Goal: Task Accomplishment & Management: Use online tool/utility

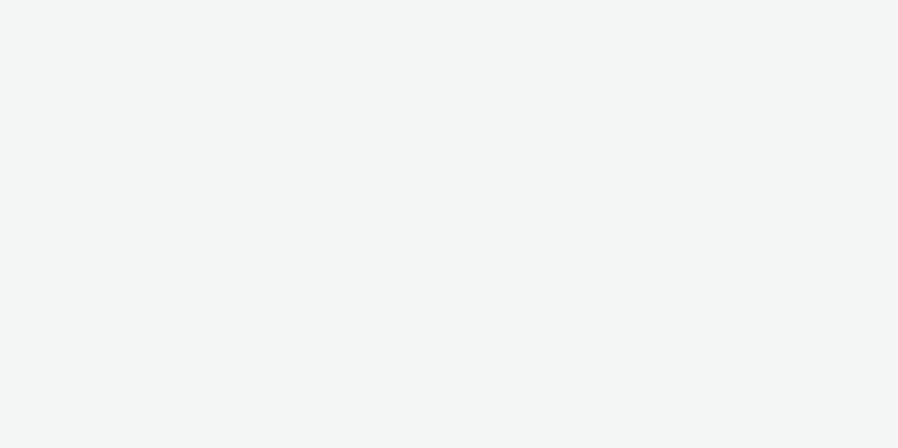
select select "12ae2080-7ca6-4825-bf72-a476c178699d"
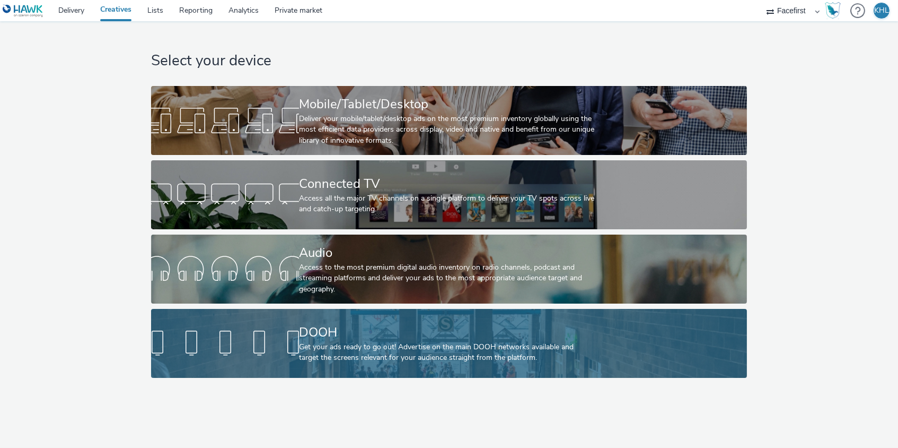
click at [327, 363] on div "DOOH Get your ads ready to go out! Advertise on the main DOOH networks availabl…" at bounding box center [447, 343] width 296 height 69
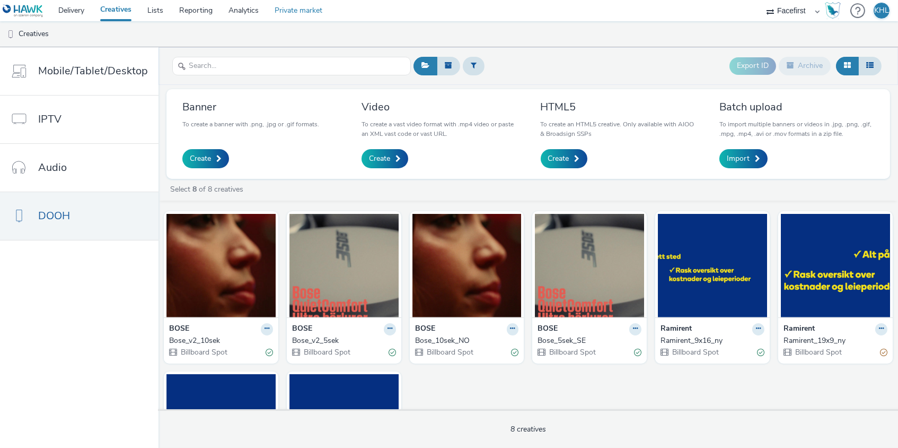
click at [285, 6] on link "Private market" at bounding box center [299, 10] width 64 height 21
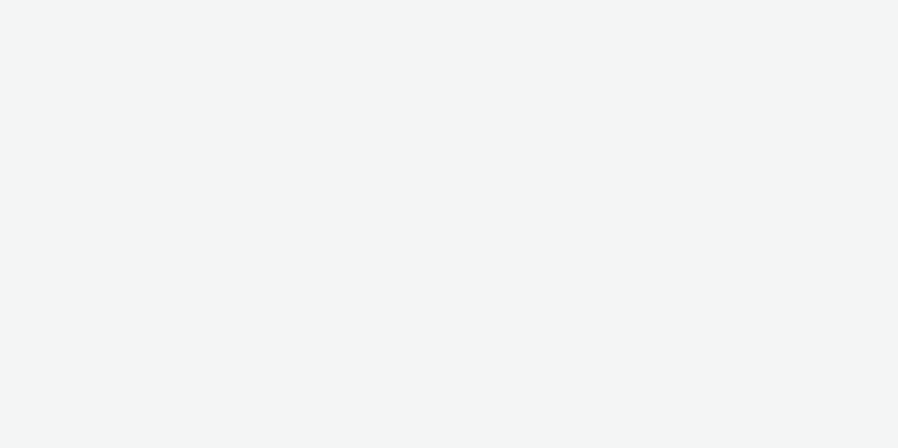
select select "12ae2080-7ca6-4825-bf72-a476c178699d"
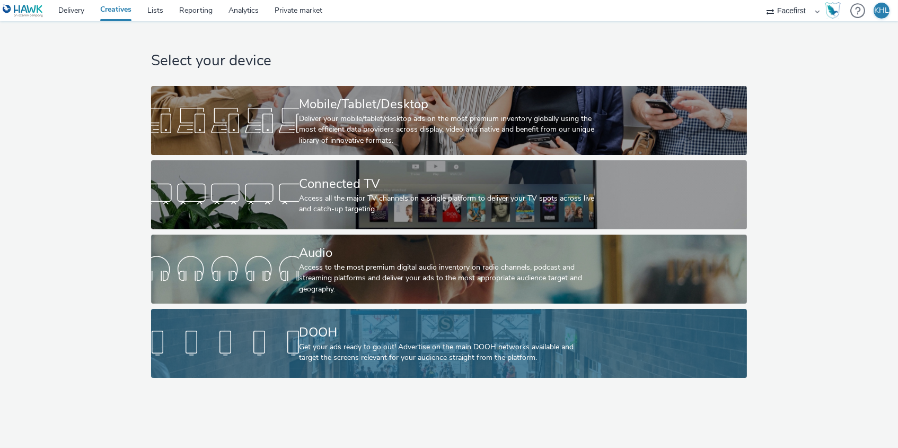
click at [303, 331] on div "DOOH" at bounding box center [447, 332] width 296 height 19
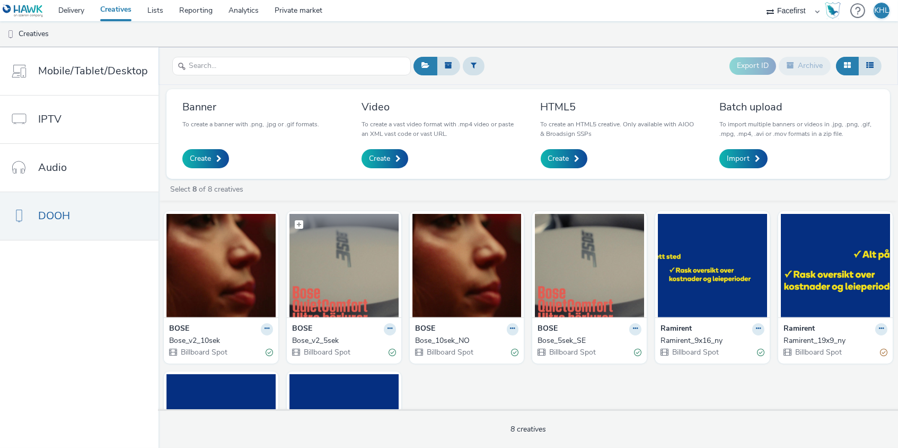
click at [331, 278] on img at bounding box center [344, 265] width 109 height 103
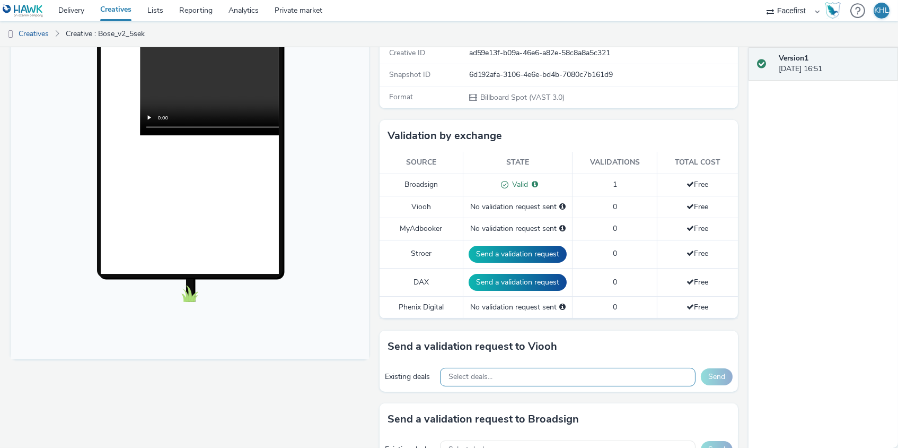
click at [483, 374] on span "Select deals..." at bounding box center [471, 376] width 44 height 9
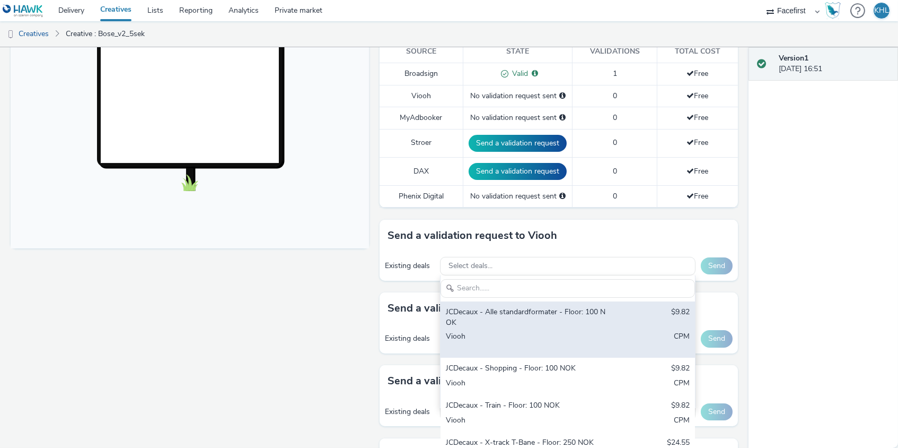
scroll to position [5, 0]
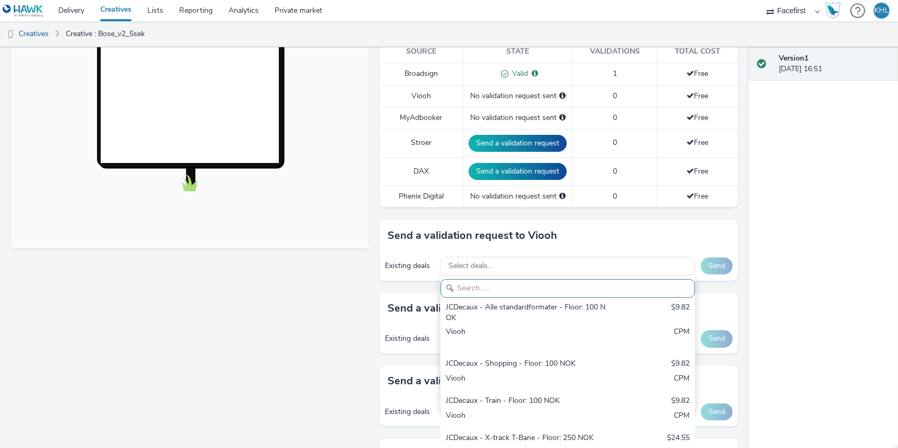
click at [513, 285] on input "text" at bounding box center [568, 288] width 255 height 19
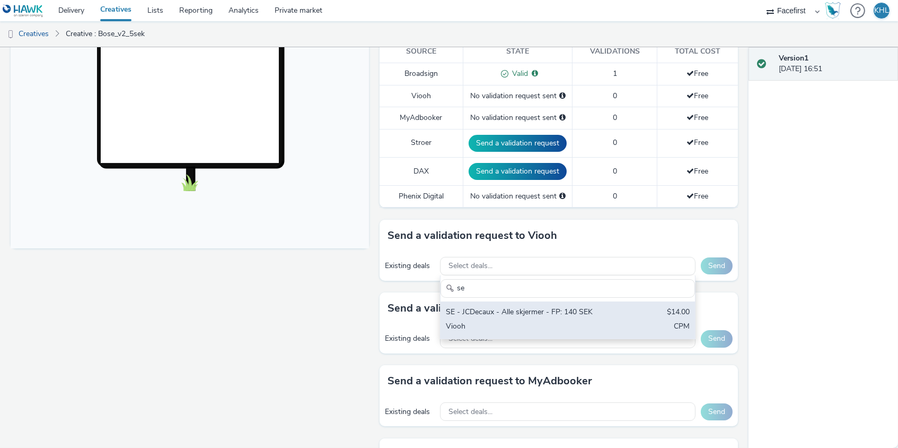
type input "se"
click at [500, 321] on div "Viooh" at bounding box center [526, 327] width 161 height 12
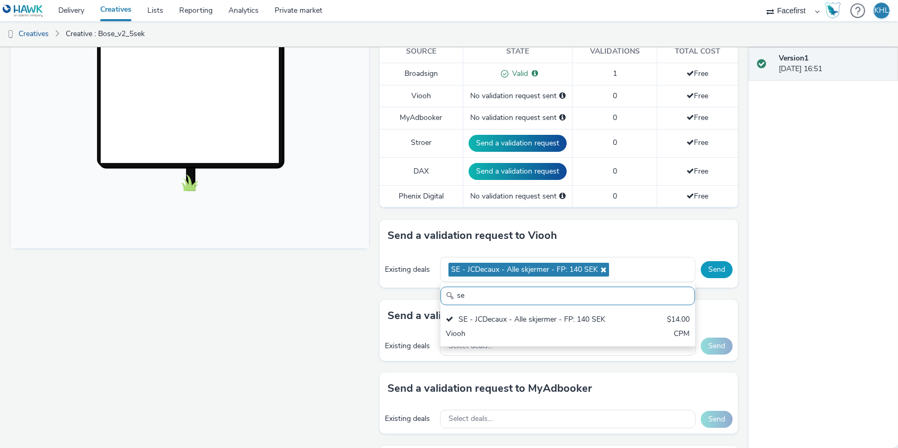
click at [716, 264] on button "Send" at bounding box center [717, 269] width 32 height 17
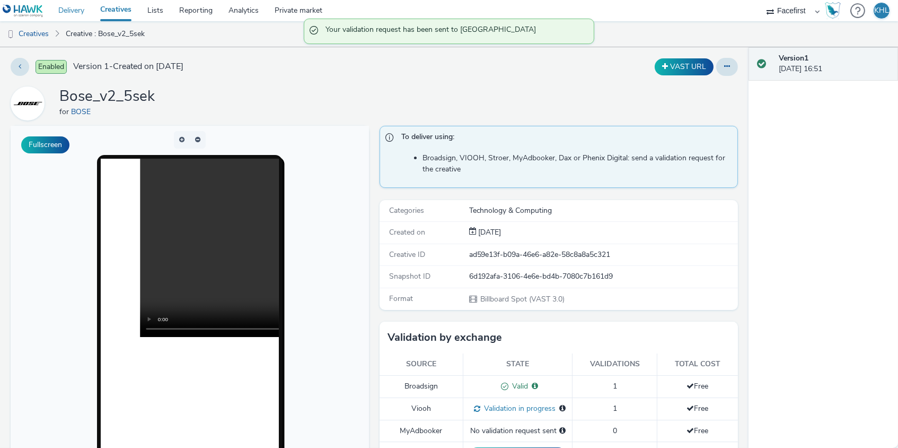
click at [73, 10] on link "Delivery" at bounding box center [71, 10] width 42 height 21
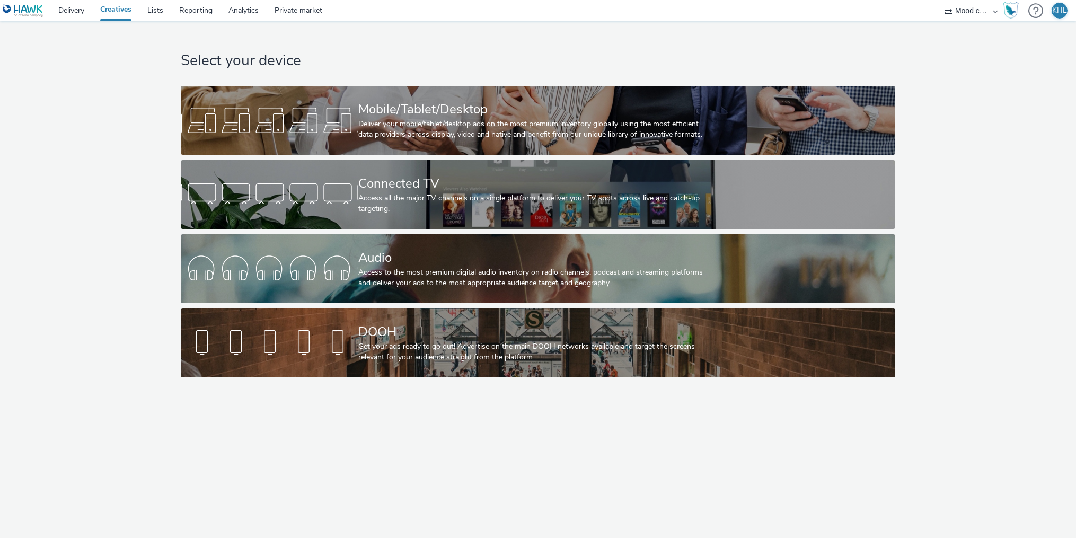
select select "ec8bba8d-6d40-4913-8bcc-46d5198776fd"
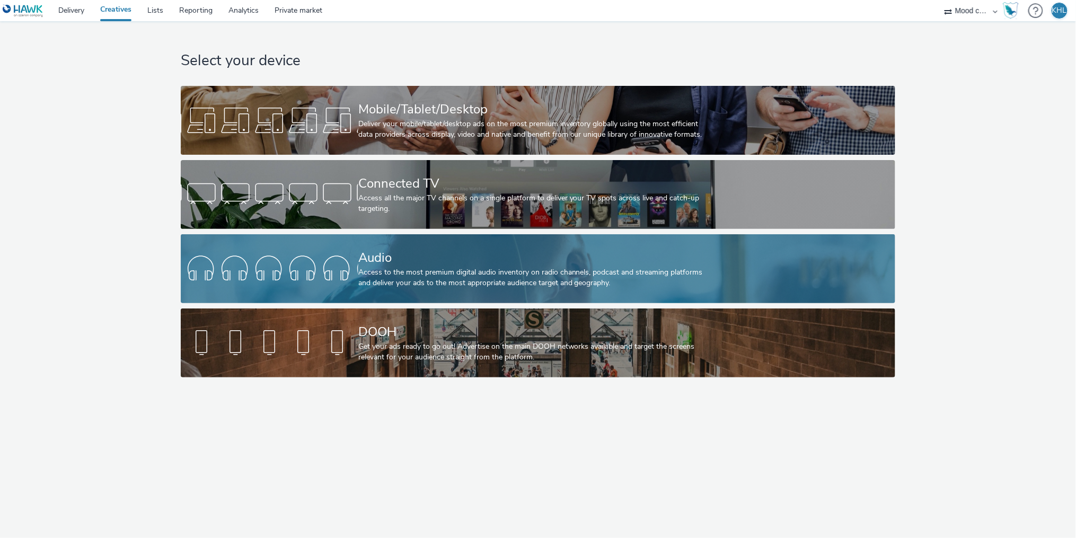
click at [341, 293] on link "Audio Access to the most premium digital audio inventory on radio channels, pod…" at bounding box center [538, 268] width 715 height 69
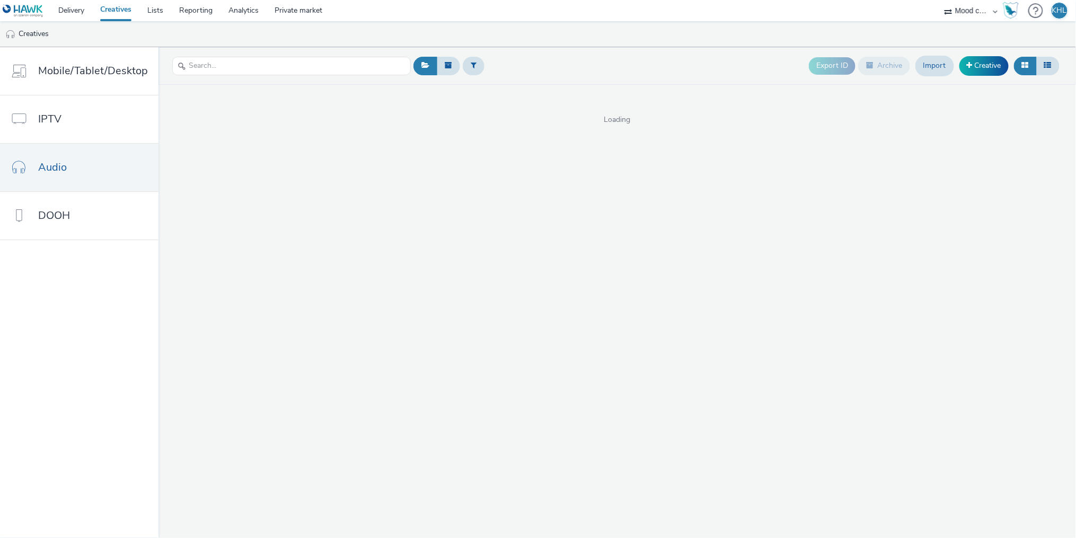
click at [109, 10] on link "Creatives" at bounding box center [115, 10] width 47 height 21
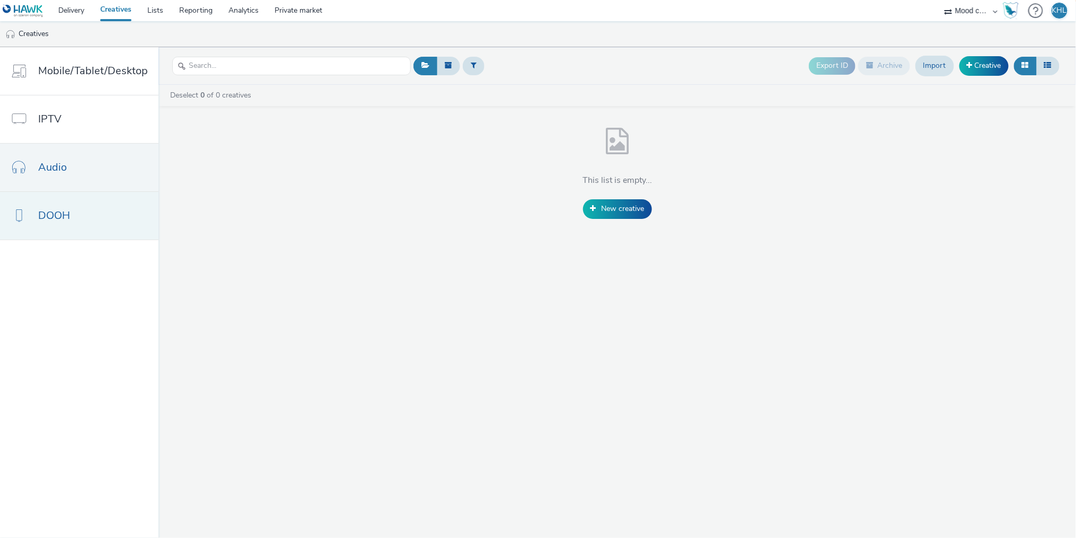
click at [85, 215] on link "DOOH" at bounding box center [79, 216] width 159 height 48
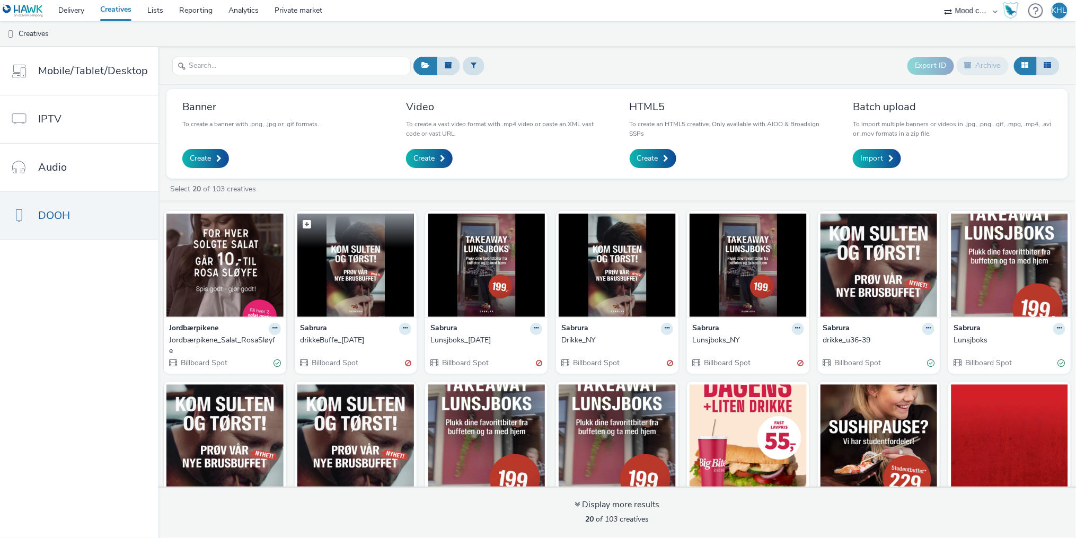
click at [348, 269] on img at bounding box center [355, 265] width 117 height 103
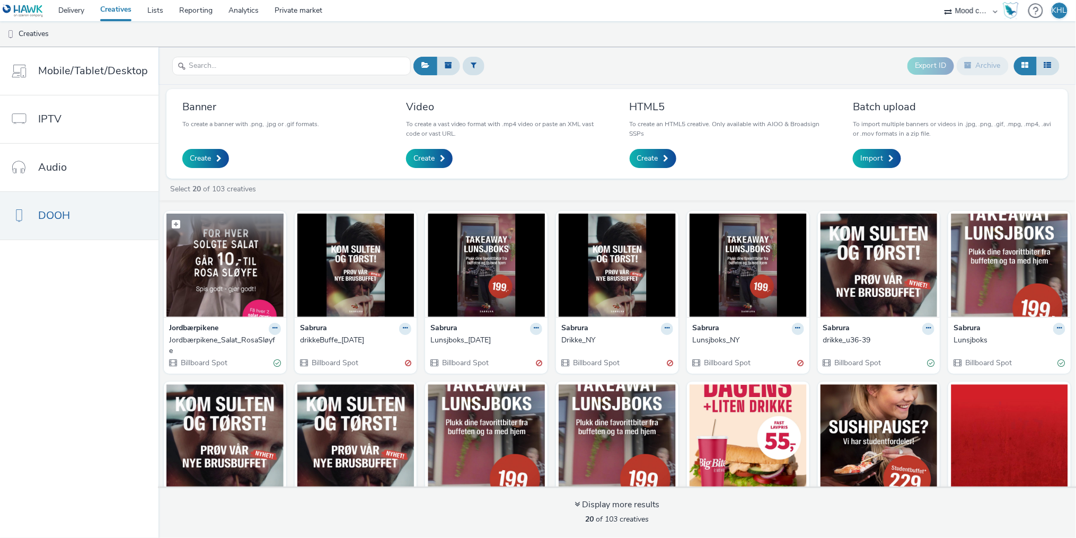
click at [245, 277] on img at bounding box center [225, 265] width 117 height 103
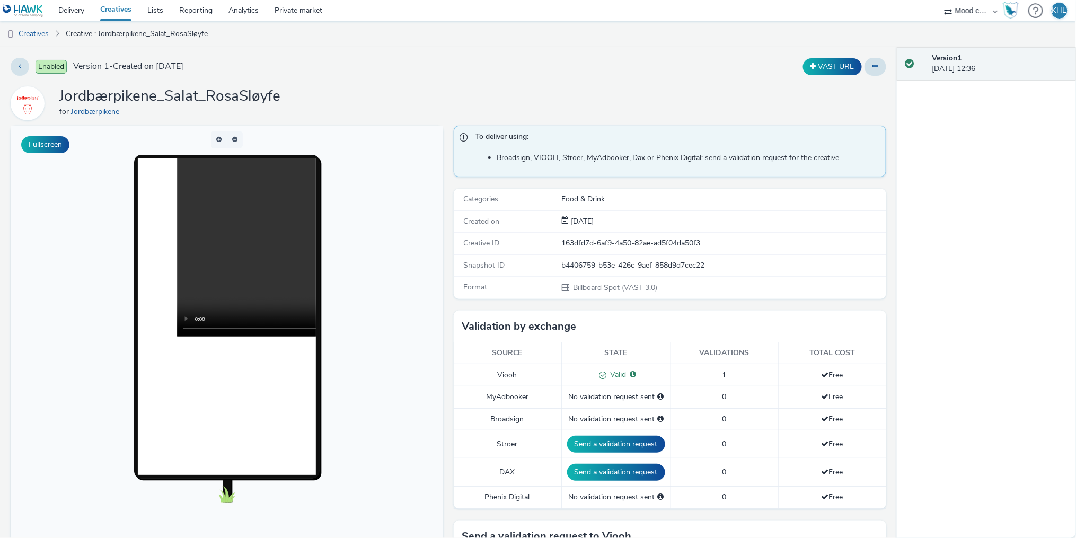
click at [221, 244] on video at bounding box center [355, 248] width 356 height 178
click at [183, 330] on video at bounding box center [355, 248] width 356 height 178
click at [73, 8] on link "Delivery" at bounding box center [71, 10] width 42 height 21
